Goal: Navigation & Orientation: Find specific page/section

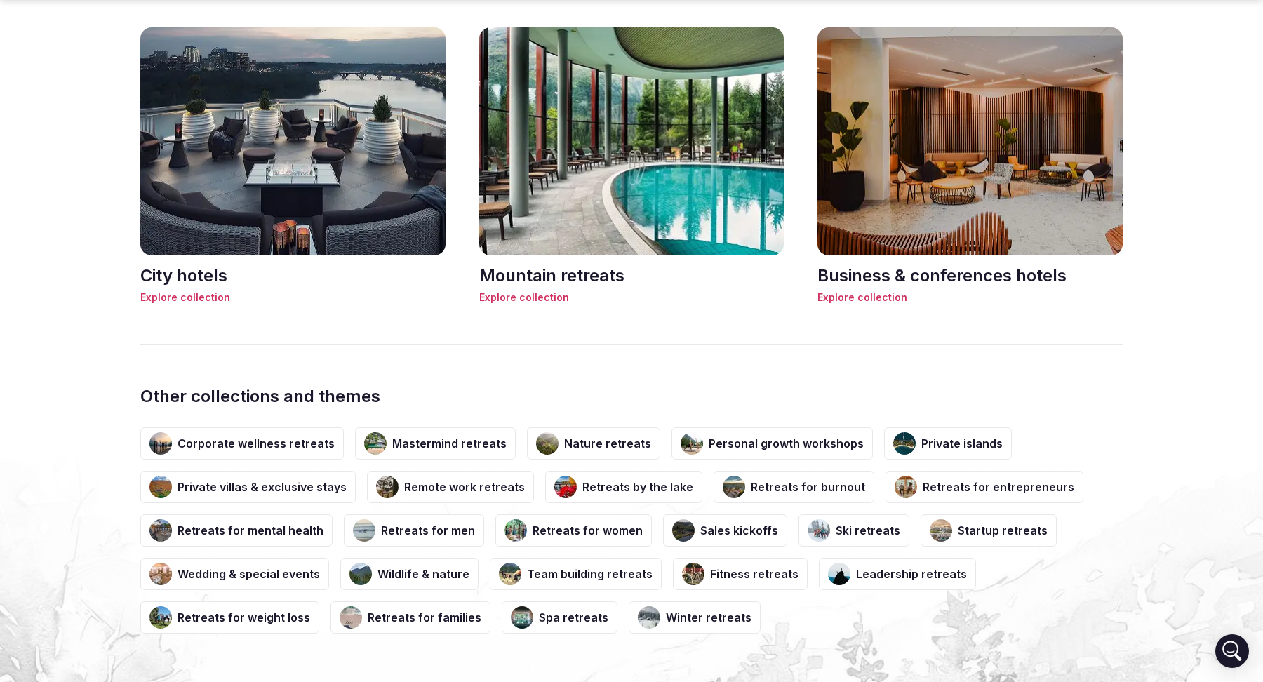
scroll to position [3136, 0]
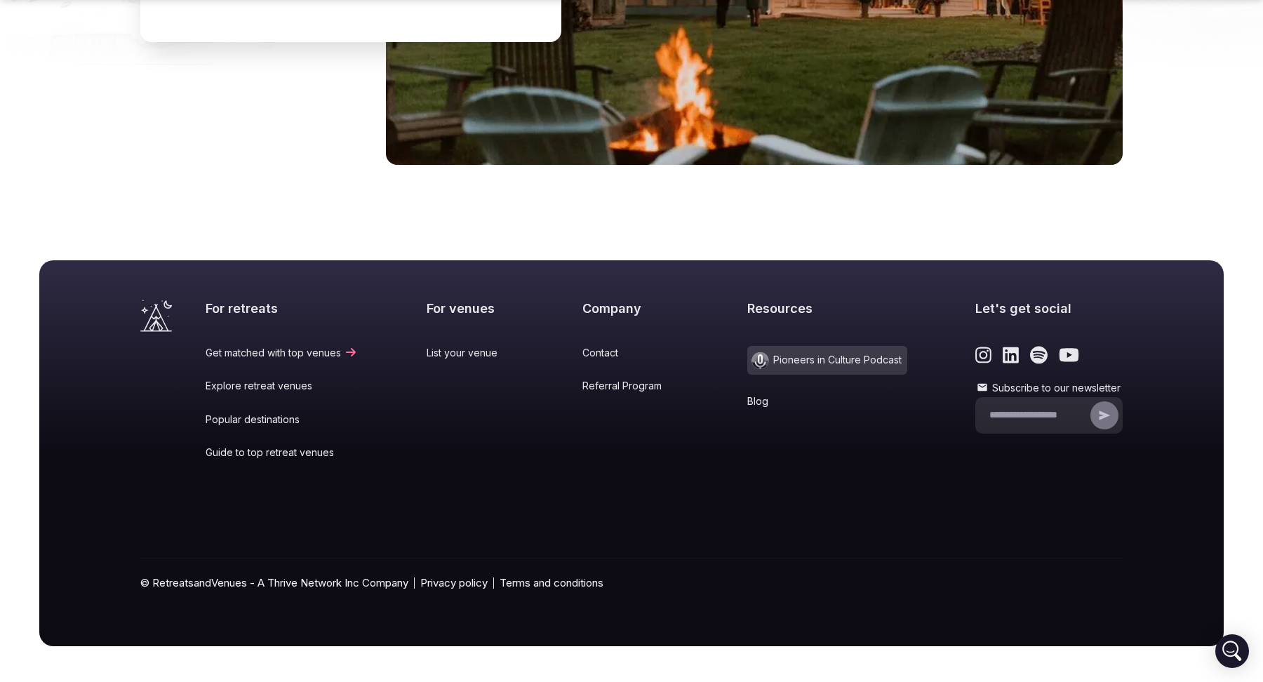
click at [253, 414] on link "Popular destinations" at bounding box center [282, 420] width 152 height 14
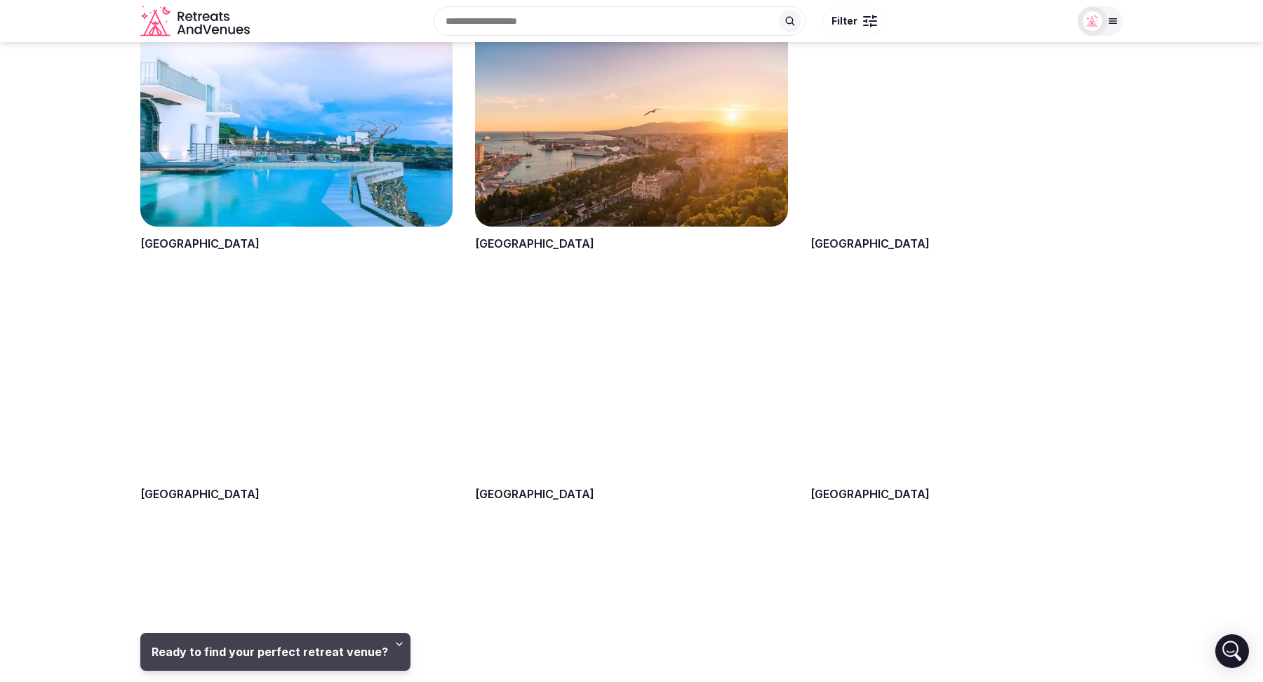
scroll to position [1100, 0]
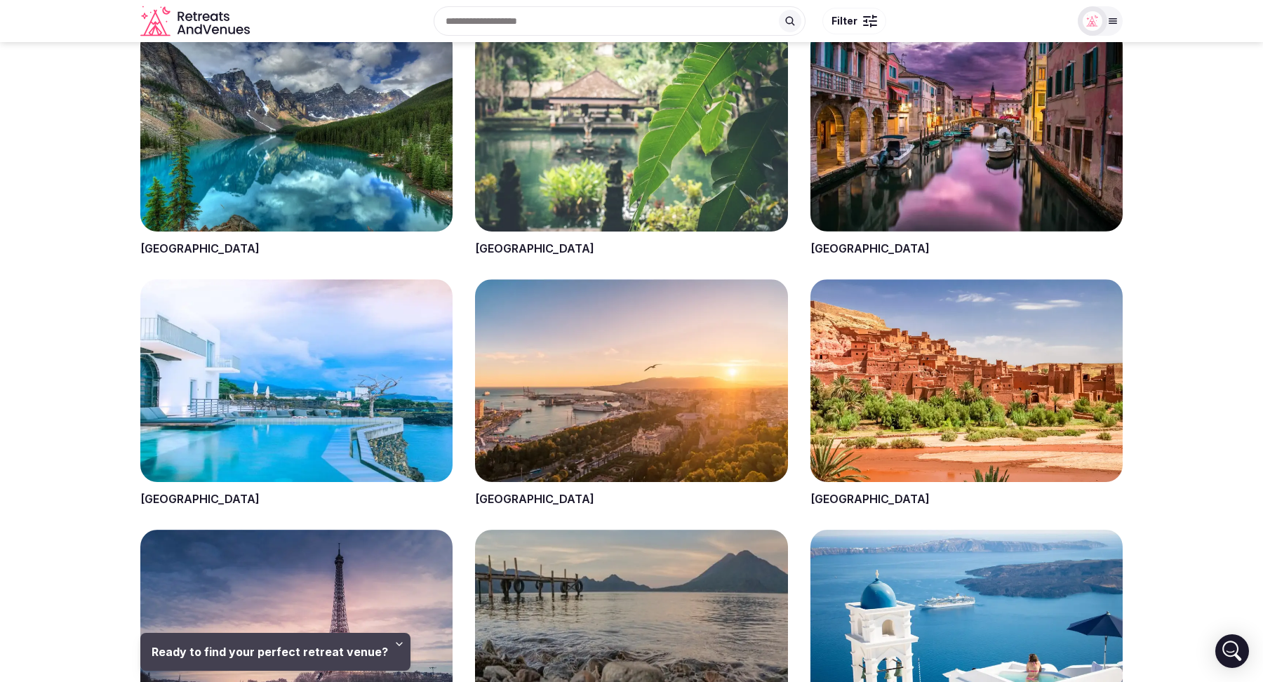
click at [502, 498] on span at bounding box center [631, 393] width 312 height 228
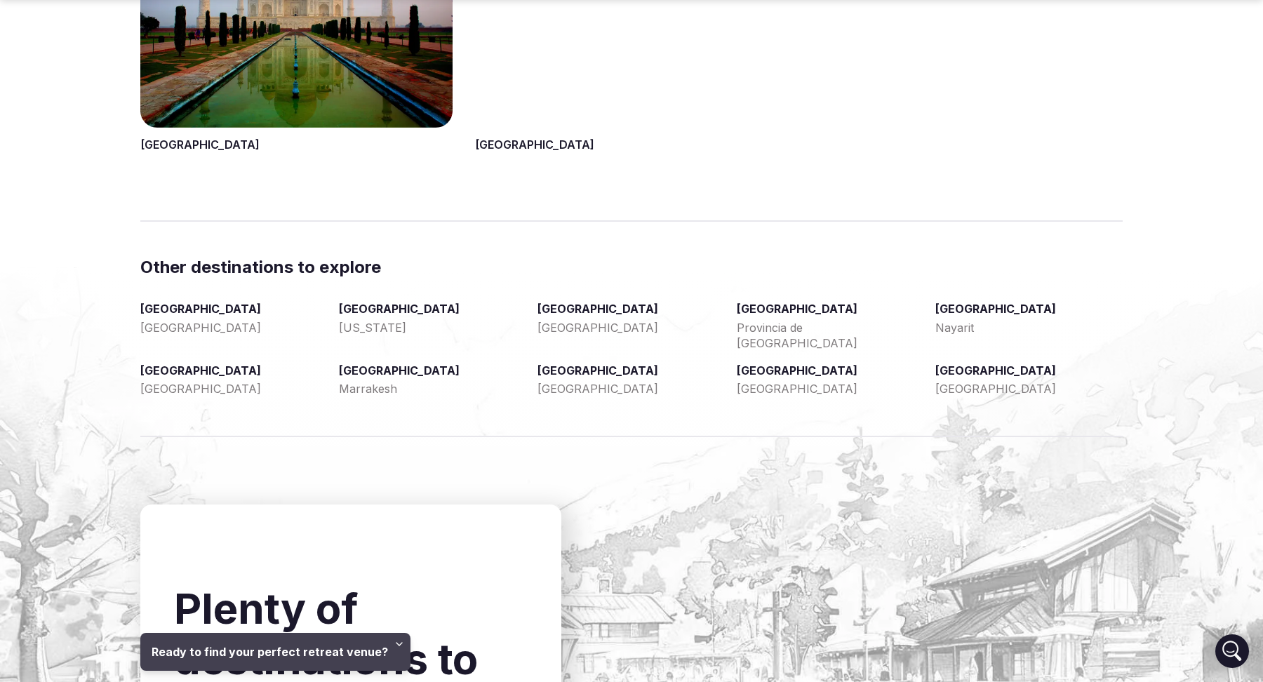
scroll to position [2213, 0]
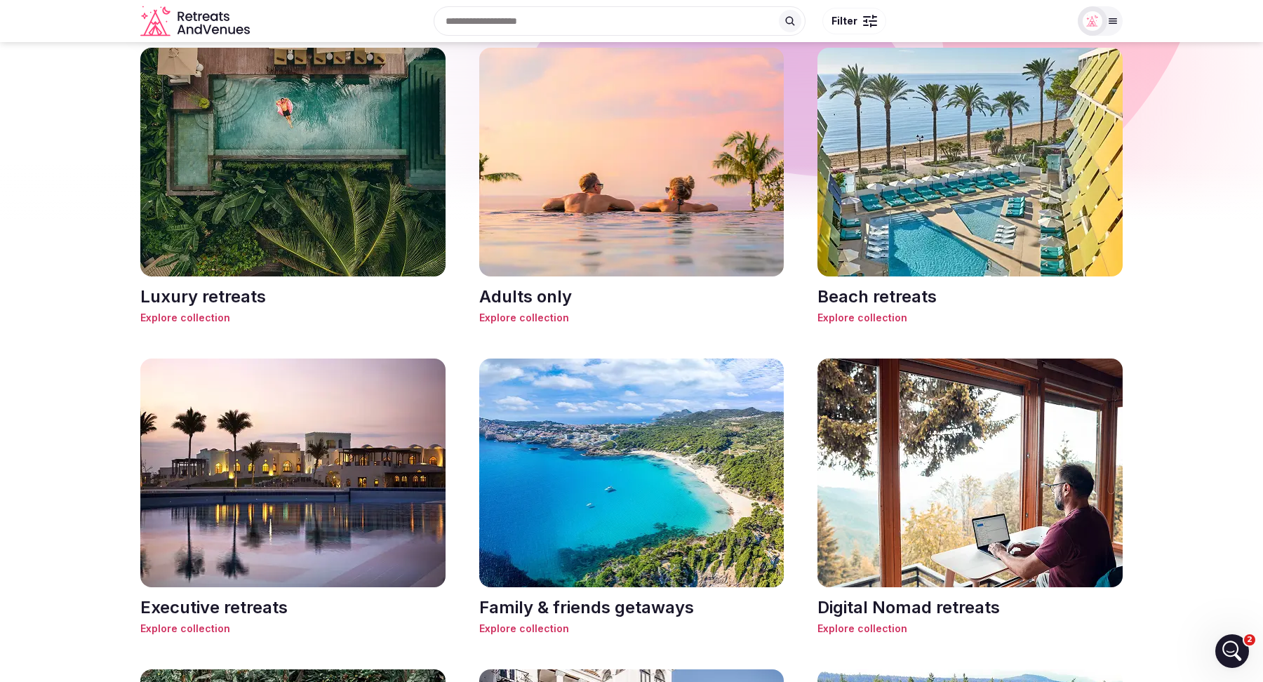
scroll to position [755, 0]
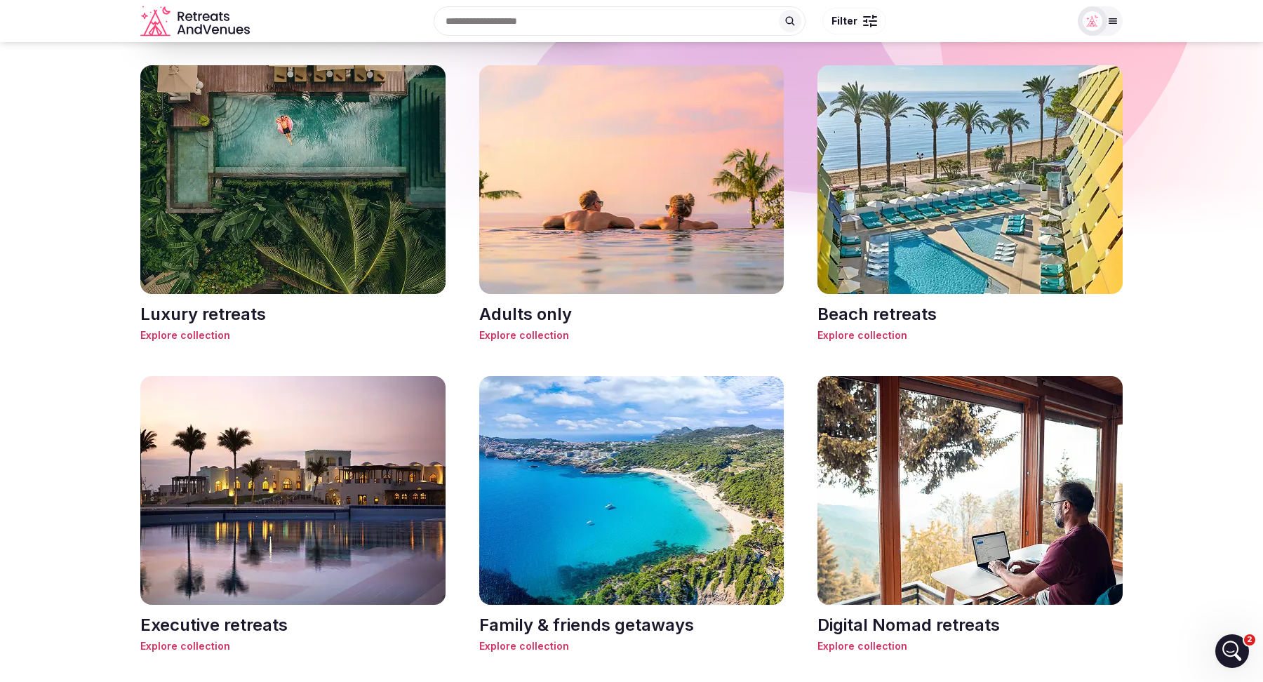
click at [866, 309] on h3 "Beach retreats" at bounding box center [970, 314] width 305 height 24
click at [860, 335] on span "Explore collection" at bounding box center [970, 335] width 305 height 14
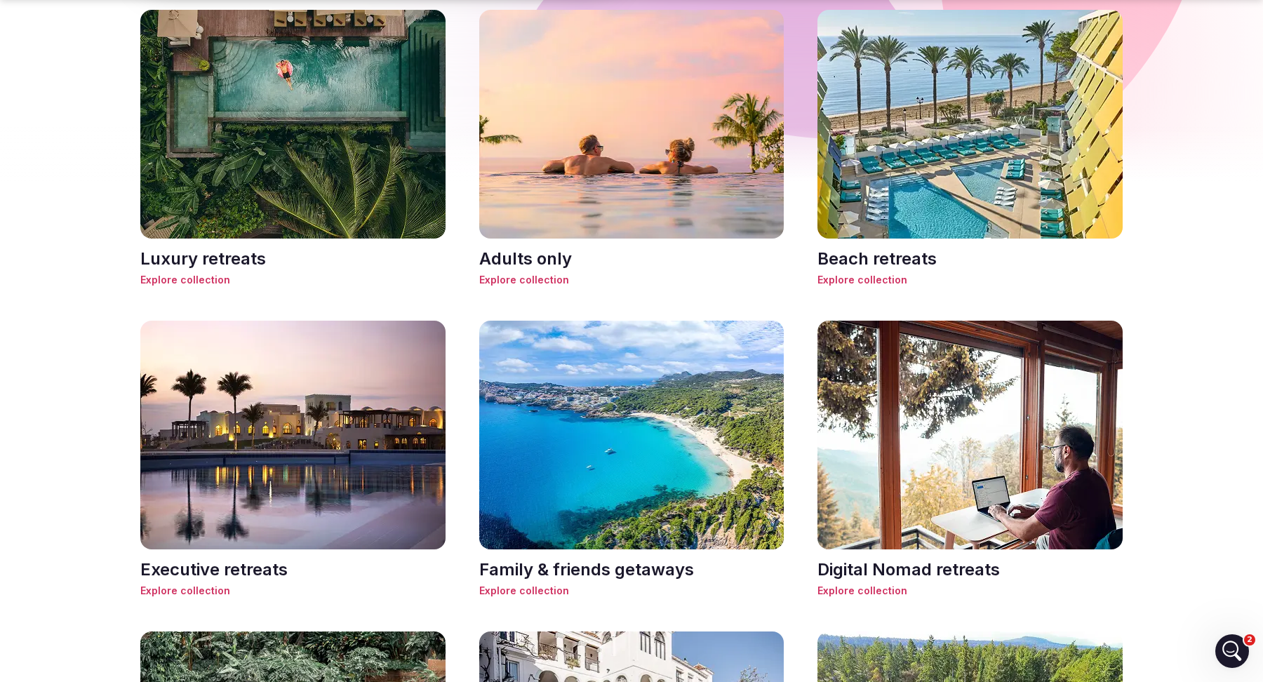
scroll to position [814, 0]
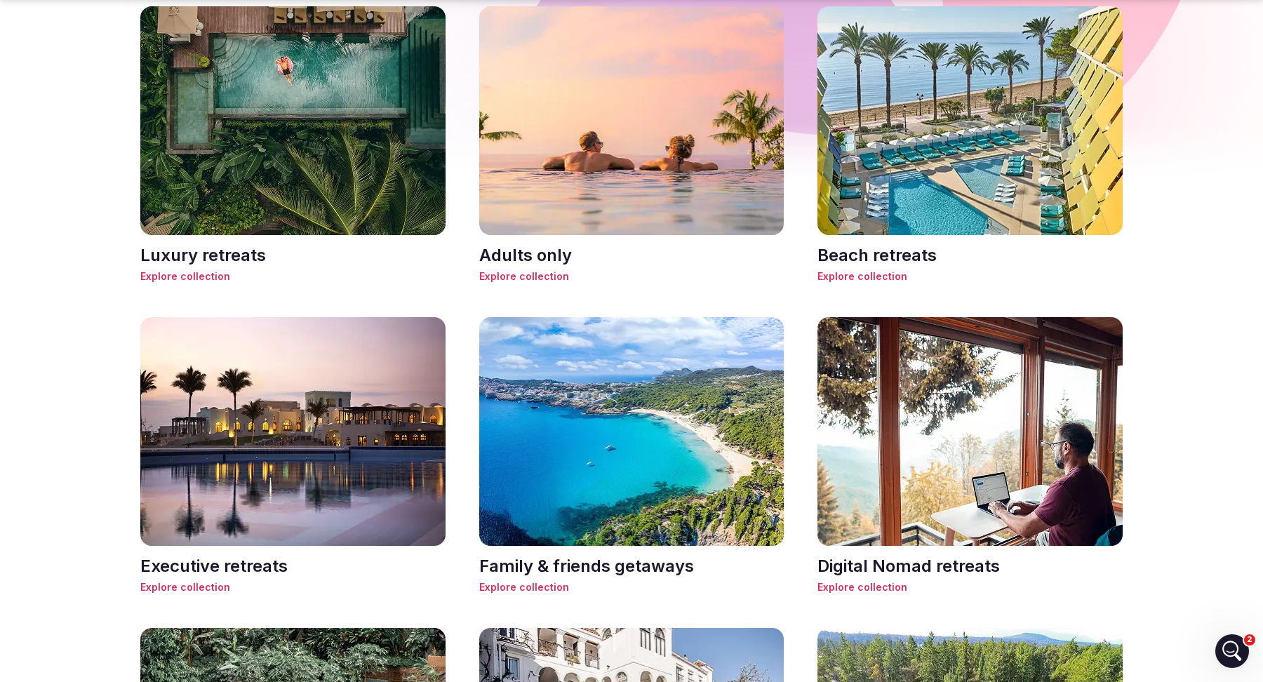
click at [232, 257] on h3 "Luxury retreats" at bounding box center [292, 256] width 305 height 24
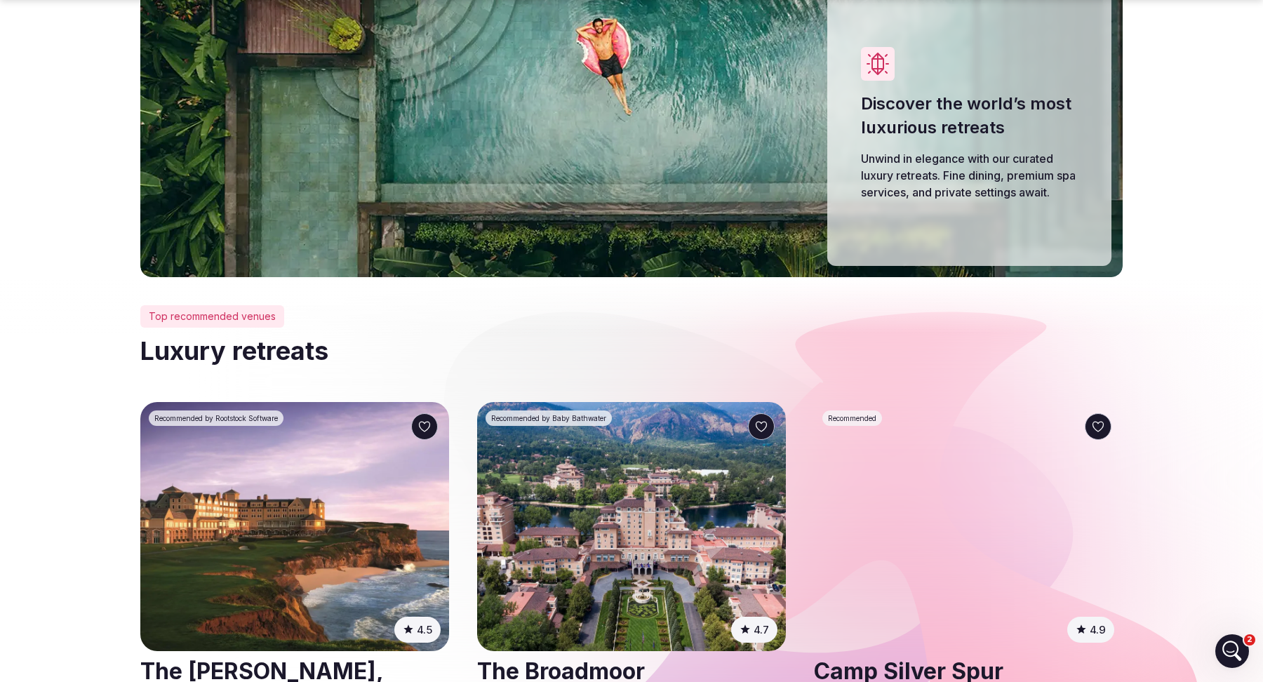
scroll to position [154, 0]
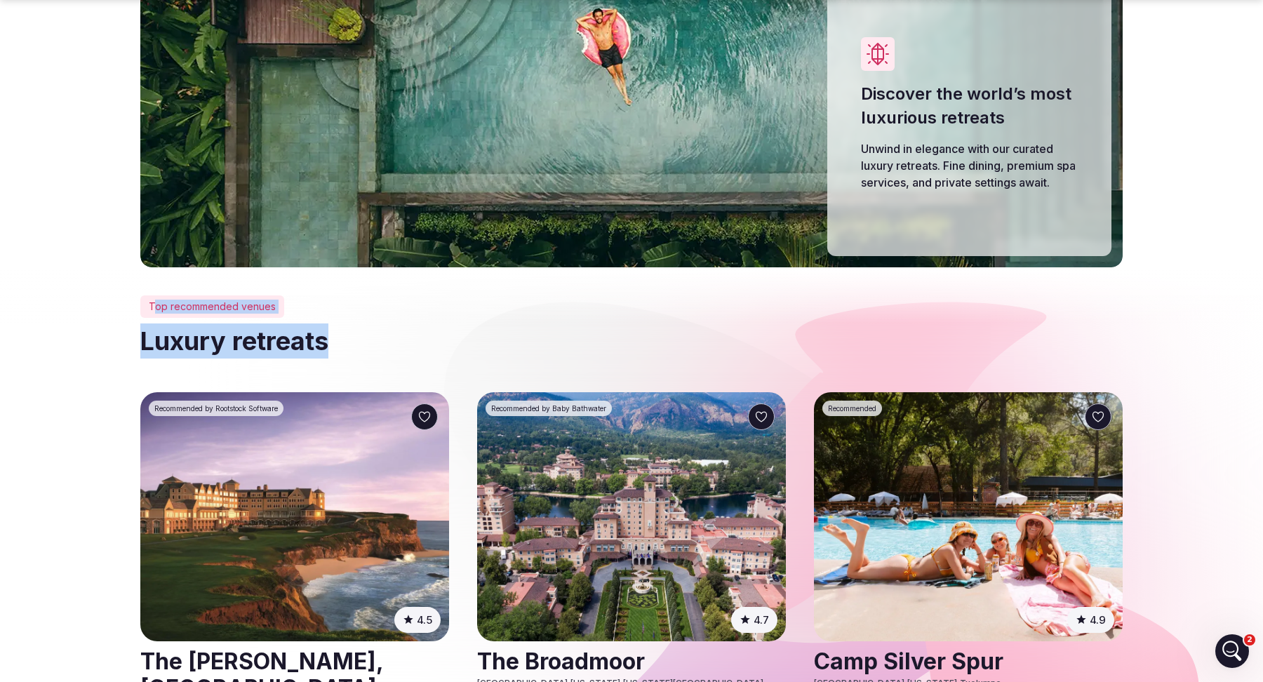
drag, startPoint x: 345, startPoint y: 345, endPoint x: 156, endPoint y: 307, distance: 193.2
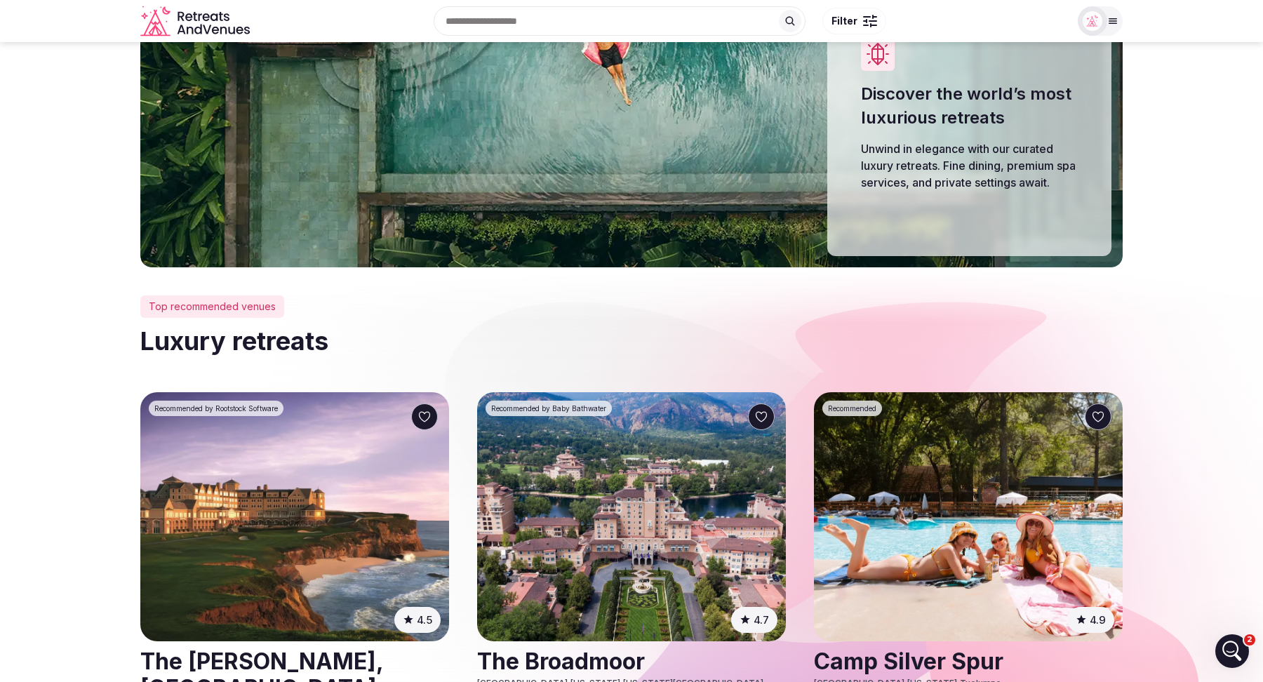
scroll to position [0, 0]
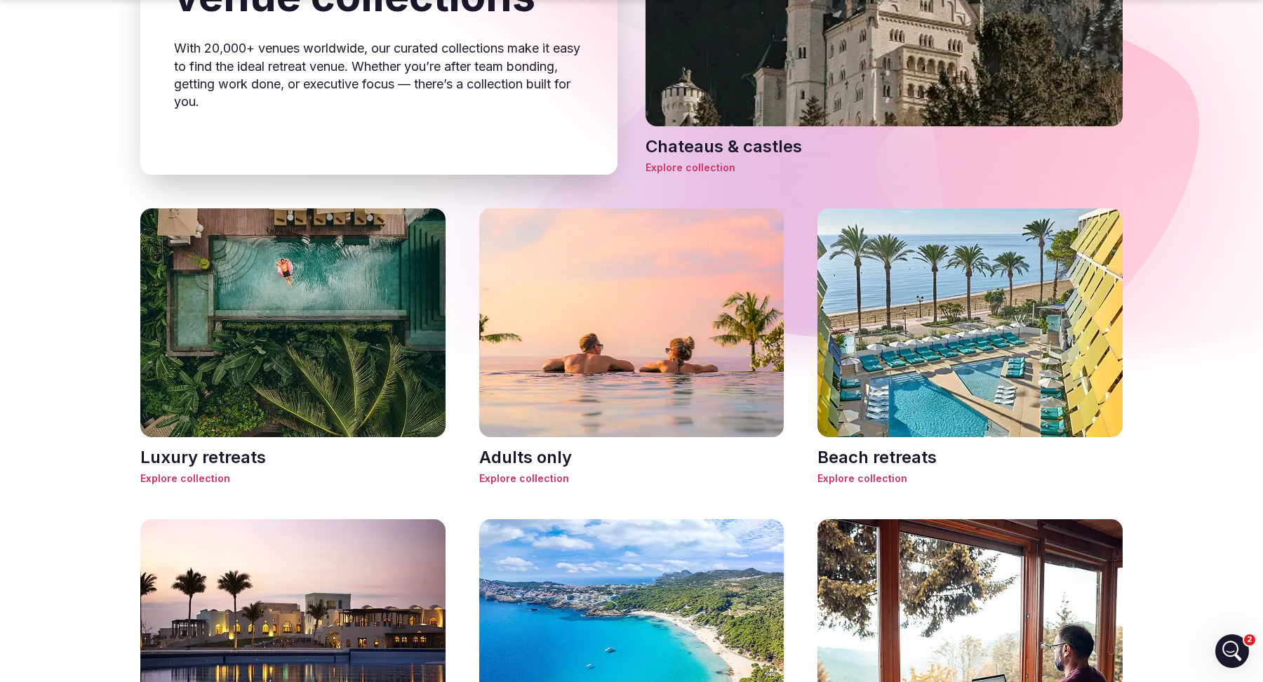
scroll to position [618, 0]
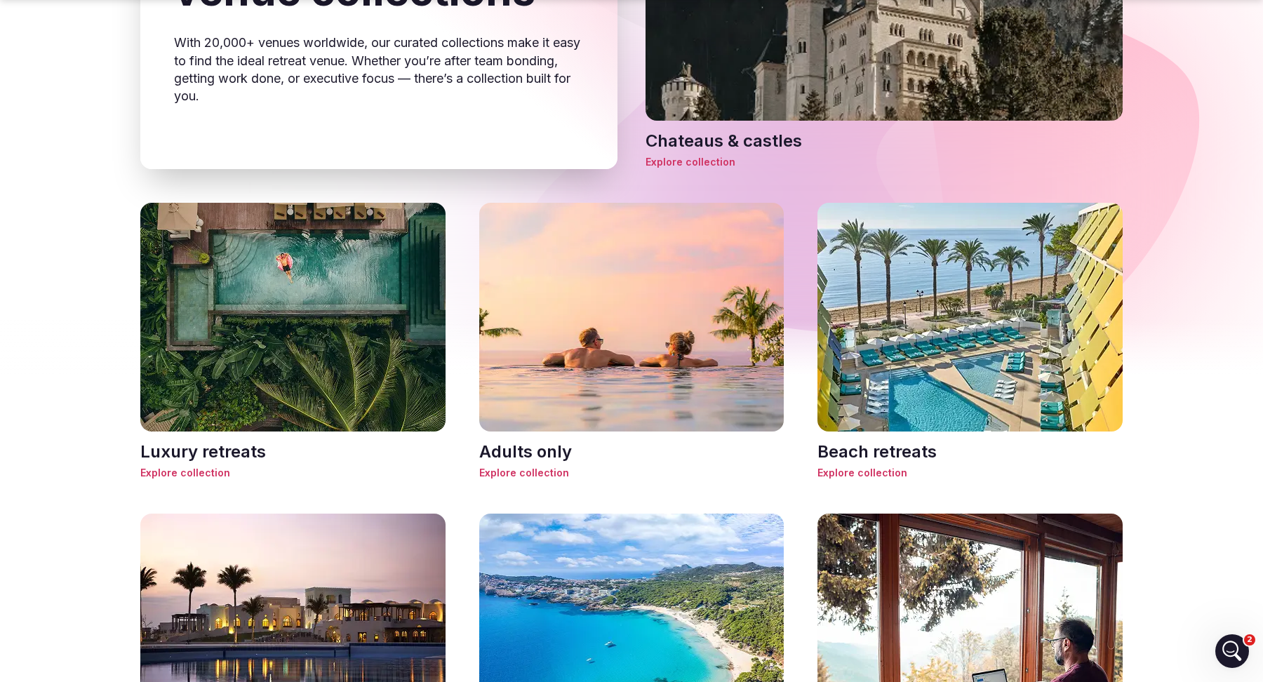
click at [215, 449] on h3 "Luxury retreats" at bounding box center [292, 452] width 305 height 24
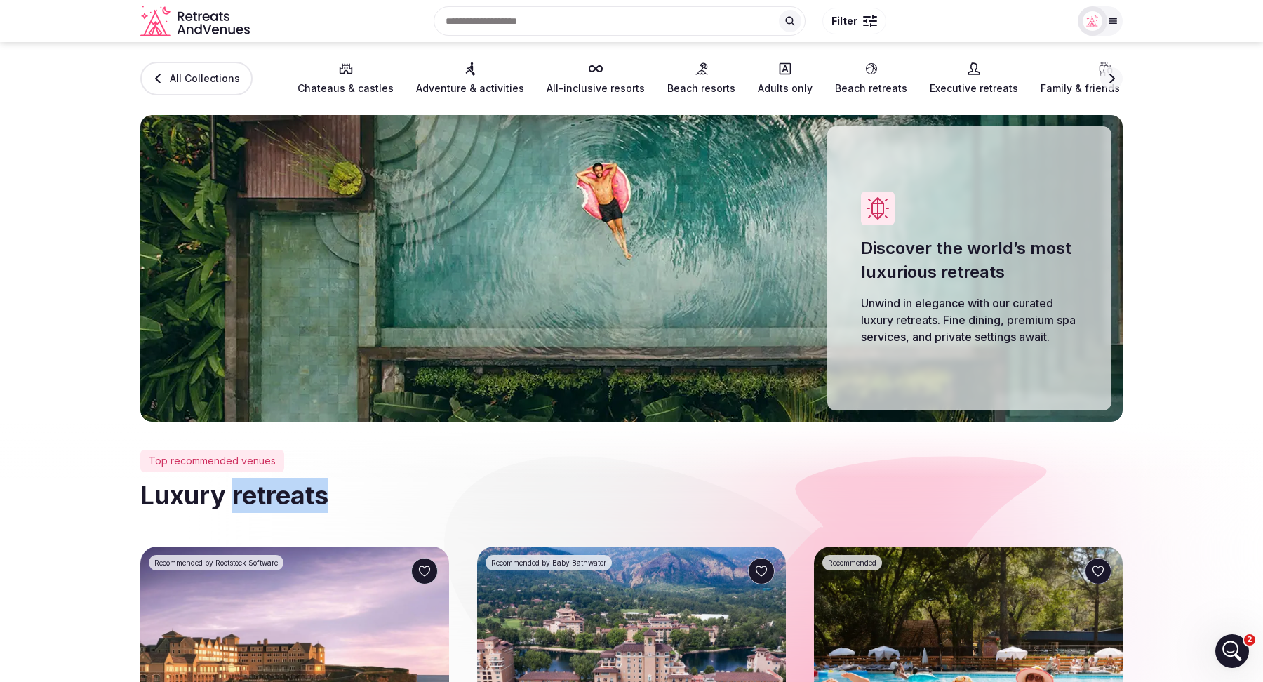
drag, startPoint x: 359, startPoint y: 501, endPoint x: 229, endPoint y: 500, distance: 129.1
click at [229, 500] on h2 "Luxury retreats" at bounding box center [631, 495] width 983 height 35
